Goal: Check status

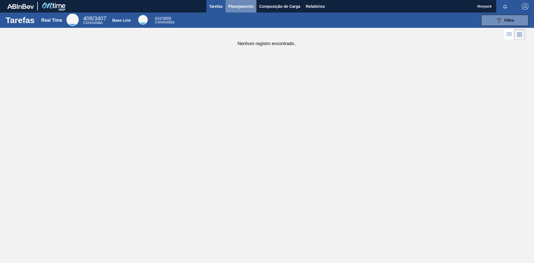
click at [244, 4] on span "Planejamento" at bounding box center [241, 6] width 25 height 7
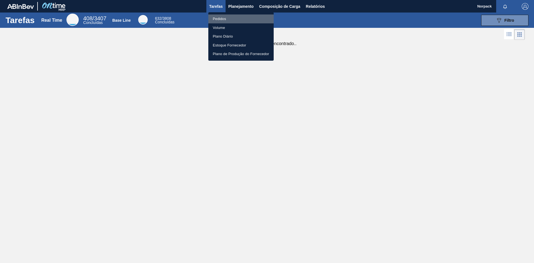
click at [222, 18] on li "Pedidos" at bounding box center [241, 18] width 65 height 9
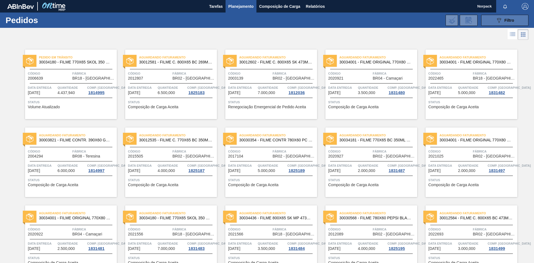
click at [507, 20] on span "Filtro" at bounding box center [510, 20] width 10 height 4
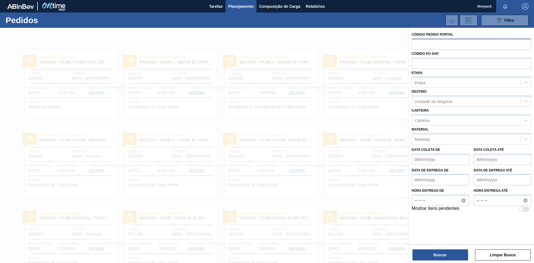
click at [440, 46] on input "text" at bounding box center [472, 44] width 120 height 11
paste input "2021566"
type input "2021566"
click at [439, 254] on button "Buscar" at bounding box center [441, 254] width 56 height 11
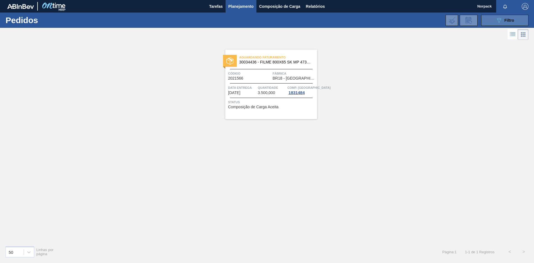
click at [495, 23] on button "089F7B8B-B2A5-4AFE-B5C0-19BA573D28AC Filtro" at bounding box center [505, 20] width 47 height 11
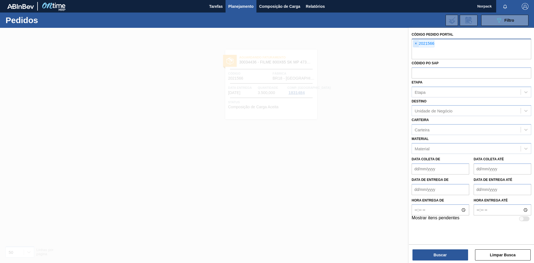
click at [417, 45] on span "×" at bounding box center [416, 43] width 5 height 7
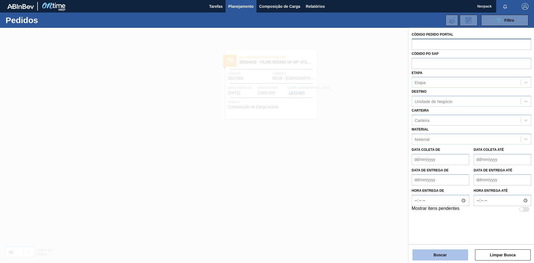
click at [442, 254] on button "Buscar" at bounding box center [441, 254] width 56 height 11
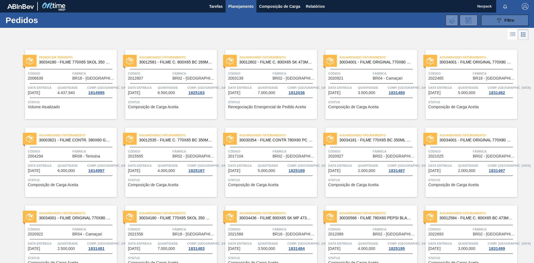
click at [508, 20] on span "Filtro" at bounding box center [510, 20] width 10 height 4
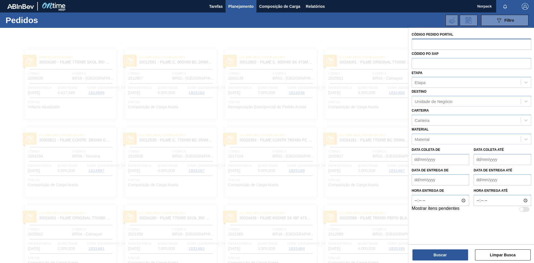
click at [443, 43] on input "text" at bounding box center [472, 44] width 120 height 11
paste input "text"
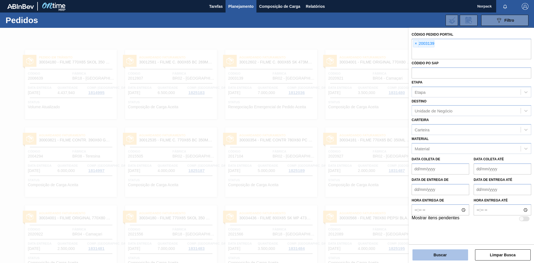
click at [434, 255] on button "Buscar" at bounding box center [441, 254] width 56 height 11
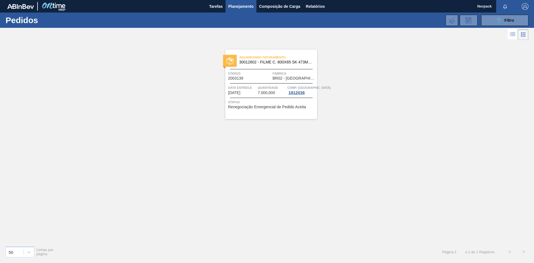
click at [266, 83] on div "Aguardando Faturamento 30012602 - FILME C. 800X65 SK 473ML C12 429 Código 20031…" at bounding box center [271, 85] width 92 height 70
